Goal: Check status: Check status

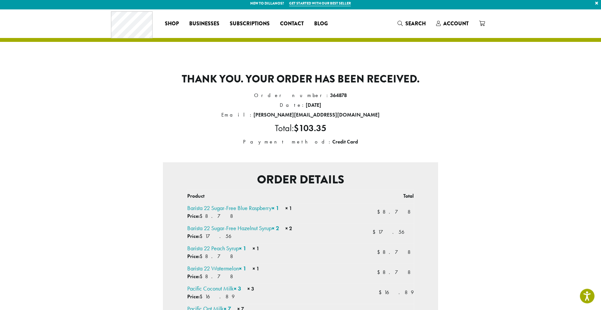
scroll to position [3, 0]
click at [457, 26] on span "Account" at bounding box center [455, 23] width 25 height 7
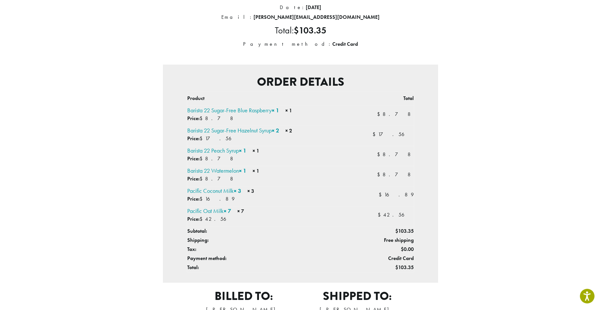
scroll to position [101, 0]
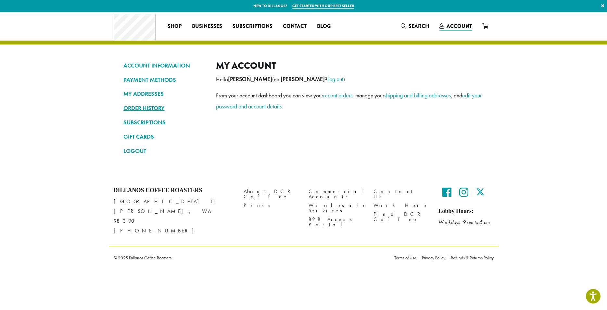
click at [154, 111] on link "ORDER HISTORY" at bounding box center [164, 108] width 83 height 11
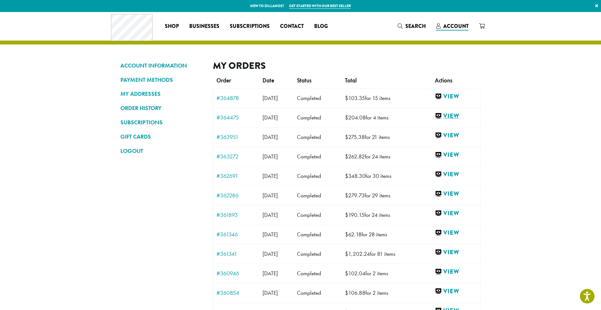
click at [451, 116] on link "View" at bounding box center [456, 116] width 42 height 8
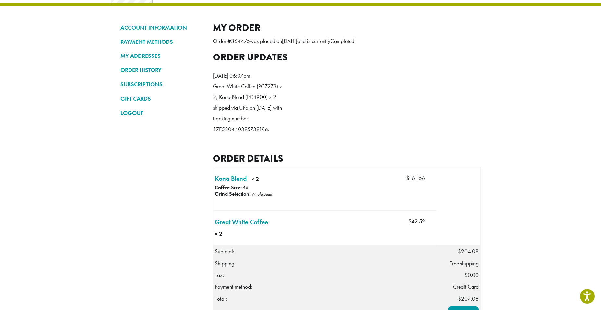
scroll to position [38, 0]
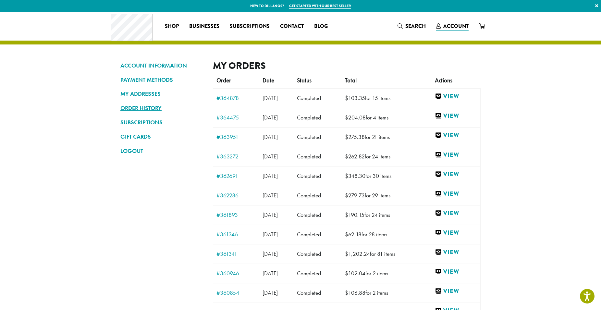
click at [152, 105] on link "ORDER HISTORY" at bounding box center [161, 108] width 83 height 11
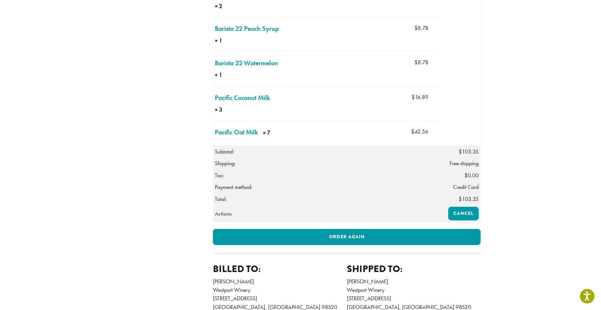
scroll to position [322, 0]
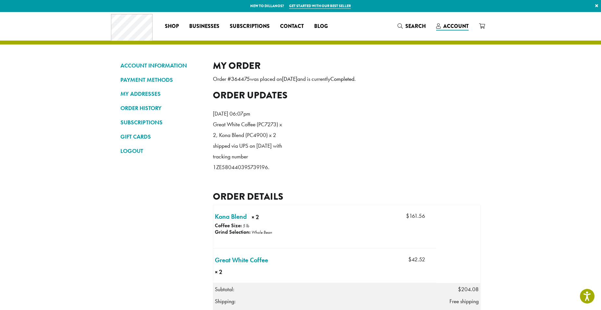
scroll to position [129, 0]
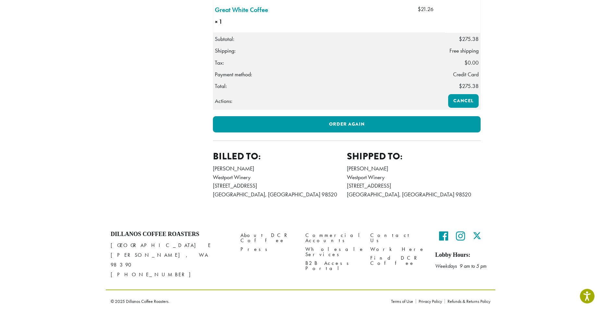
scroll to position [922, 0]
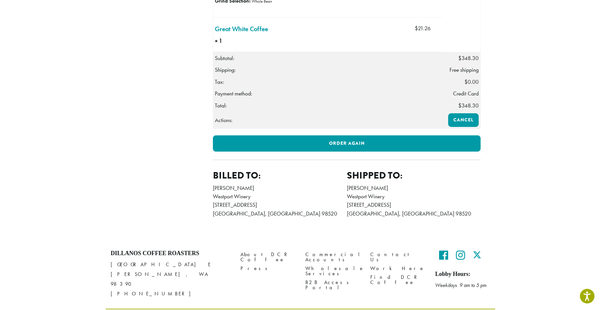
scroll to position [672, 0]
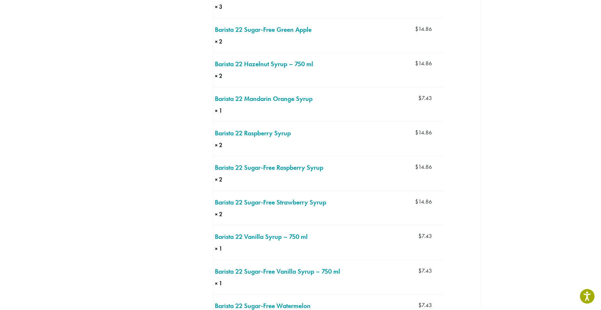
scroll to position [481, 0]
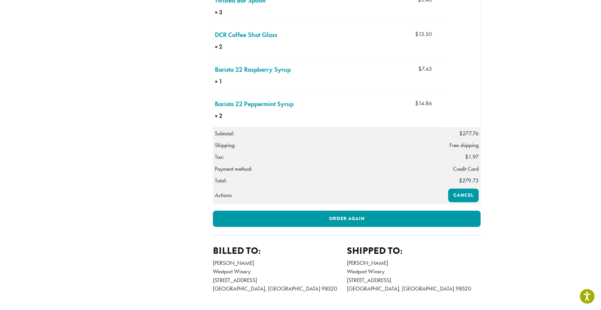
scroll to position [992, 0]
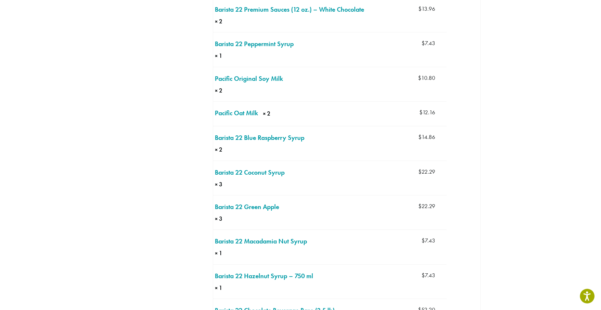
scroll to position [421, 0]
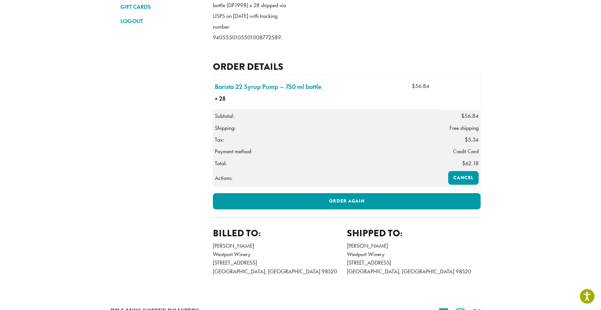
scroll to position [168, 0]
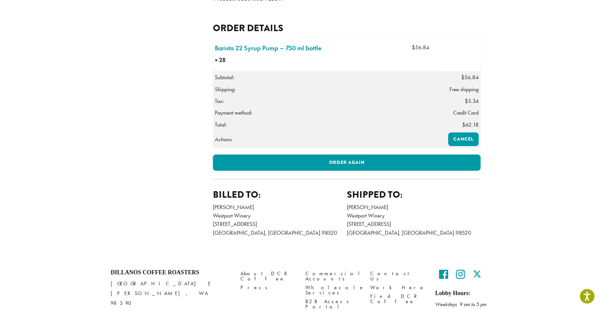
click at [242, 131] on th "Total:" at bounding box center [327, 125] width 228 height 12
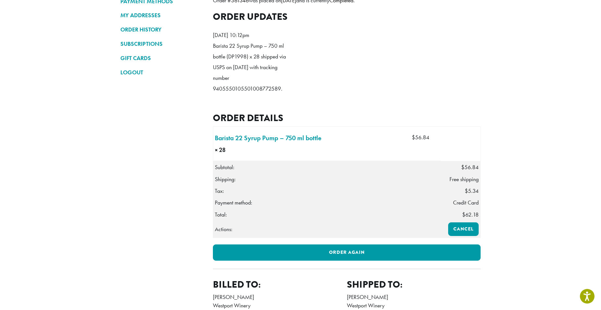
scroll to position [78, 0]
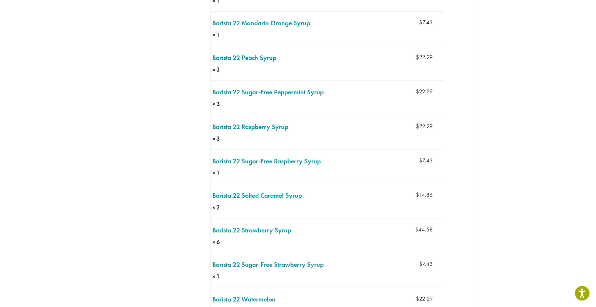
scroll to position [1774, 0]
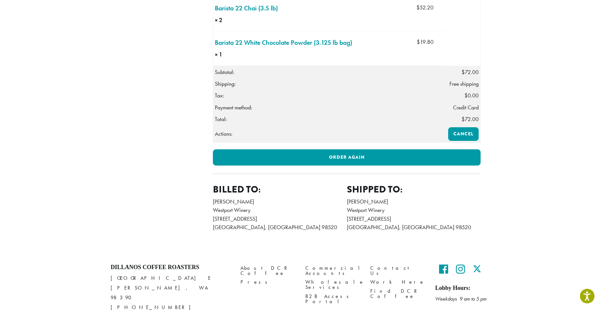
scroll to position [219, 0]
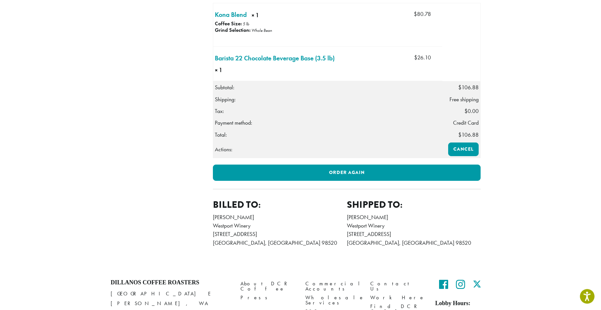
scroll to position [213, 0]
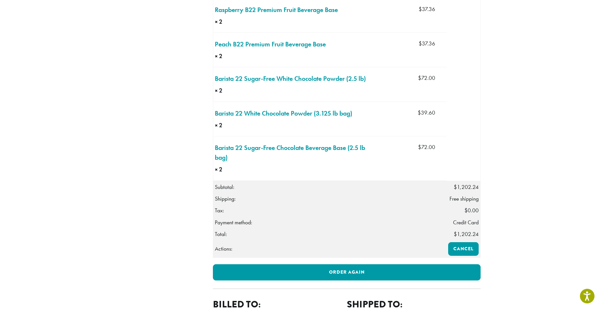
scroll to position [2157, 0]
